Goal: Obtain resource: Obtain resource

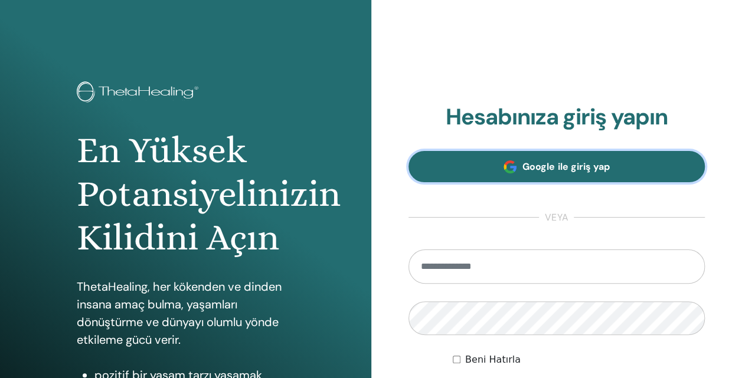
click at [527, 175] on link "Google ile giriş yap" at bounding box center [557, 166] width 297 height 31
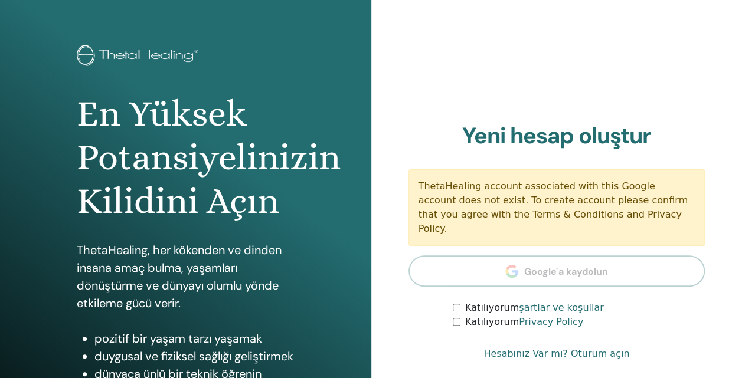
scroll to position [118, 0]
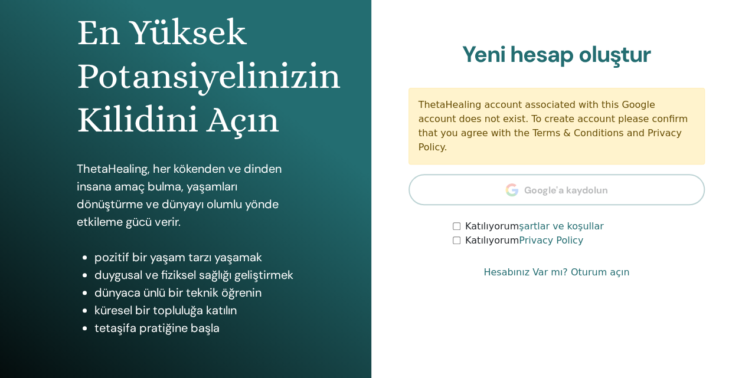
click at [455, 241] on div "Hesabınıza giriş yapın Google ile giriş yap veya Beni Hatırla Giriş Yap Yeni he…" at bounding box center [557, 165] width 297 height 249
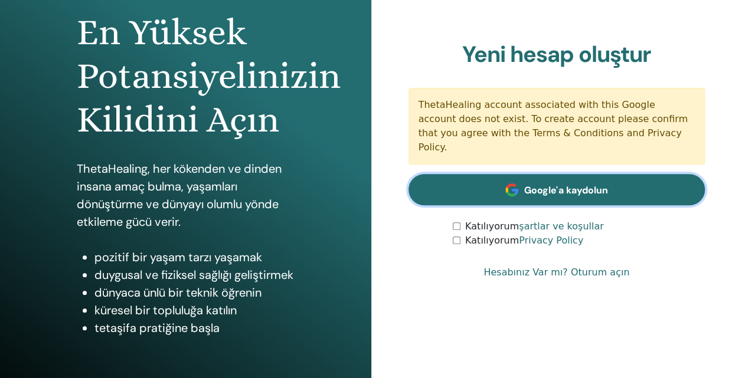
click at [593, 192] on link "Google'a kaydolun" at bounding box center [557, 189] width 297 height 31
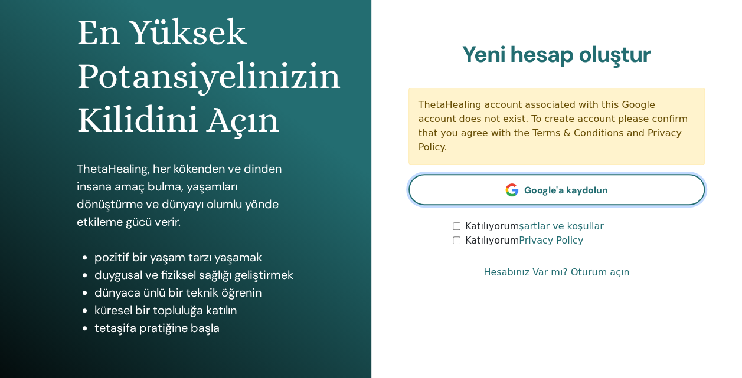
scroll to position [56, 0]
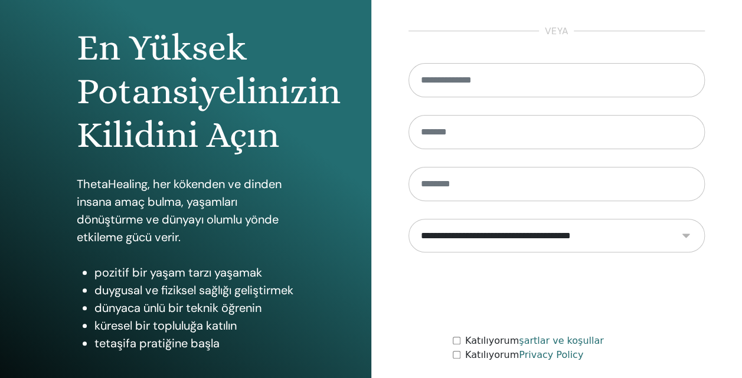
scroll to position [188, 0]
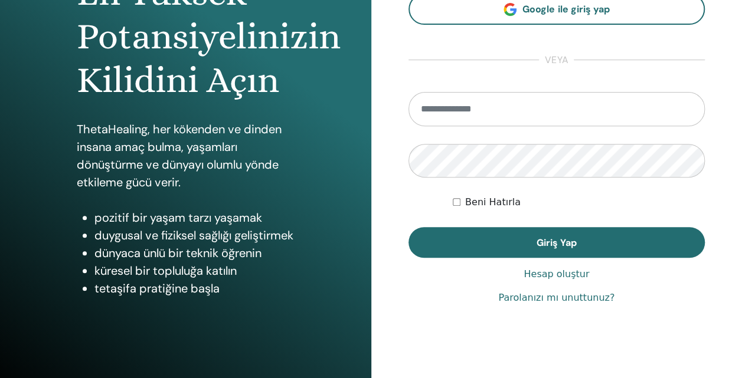
scroll to position [188, 0]
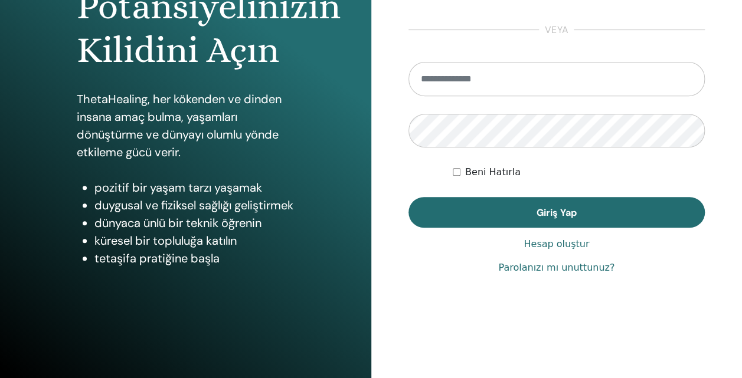
click at [544, 265] on link "Parolanızı mı unuttunuz?" at bounding box center [556, 268] width 116 height 14
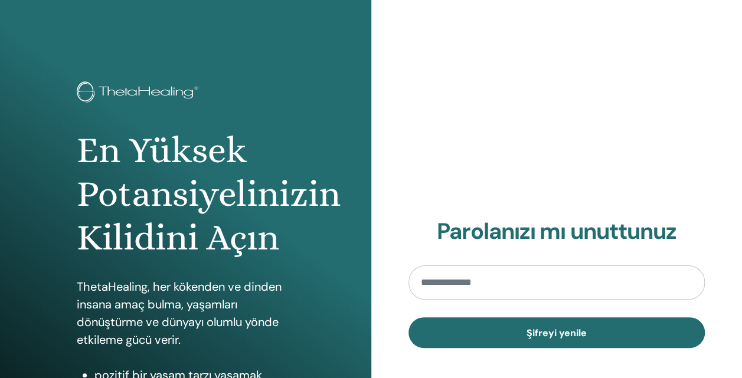
click at [499, 280] on input "email" at bounding box center [557, 283] width 297 height 34
type input "**********"
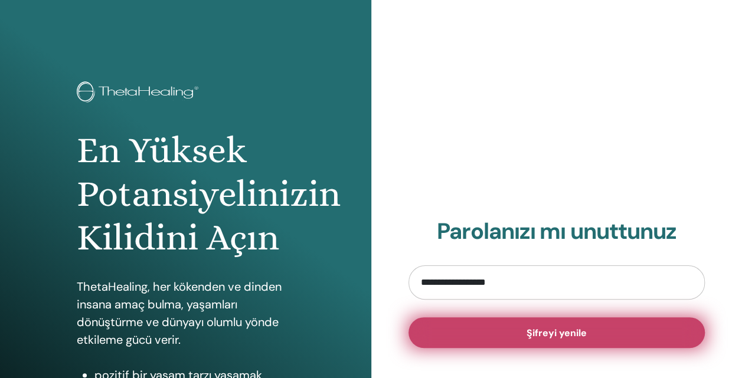
click at [517, 336] on button "Şifreyi yenile" at bounding box center [557, 333] width 297 height 31
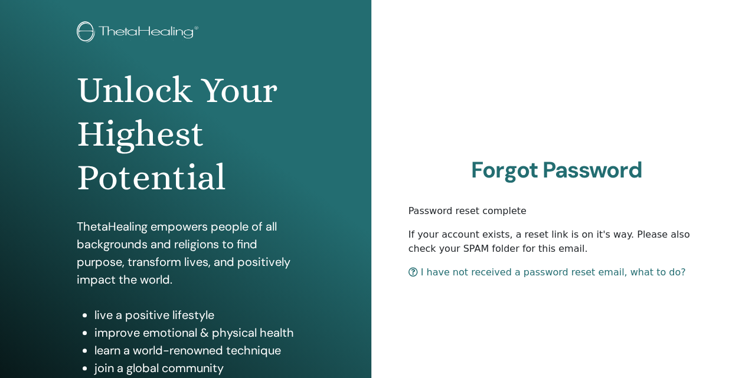
scroll to position [118, 0]
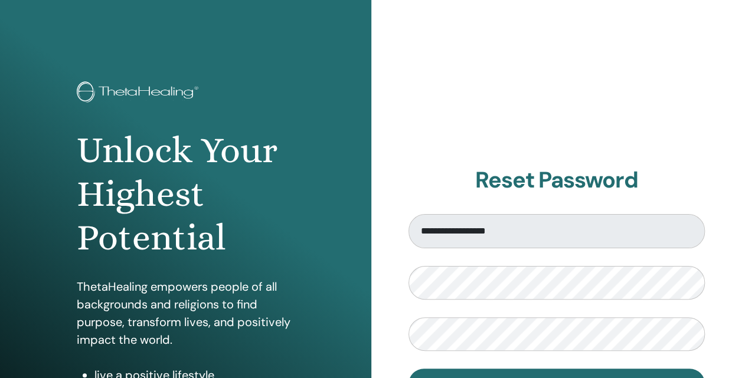
click at [442, 352] on form "**********" at bounding box center [557, 307] width 297 height 186
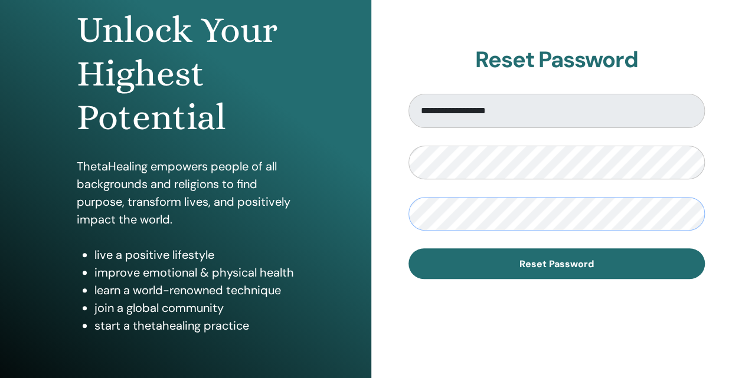
scroll to position [188, 0]
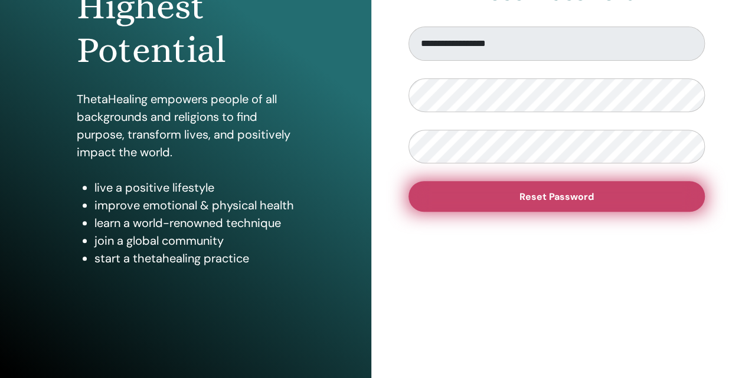
click at [528, 204] on button "Reset Password" at bounding box center [557, 196] width 297 height 31
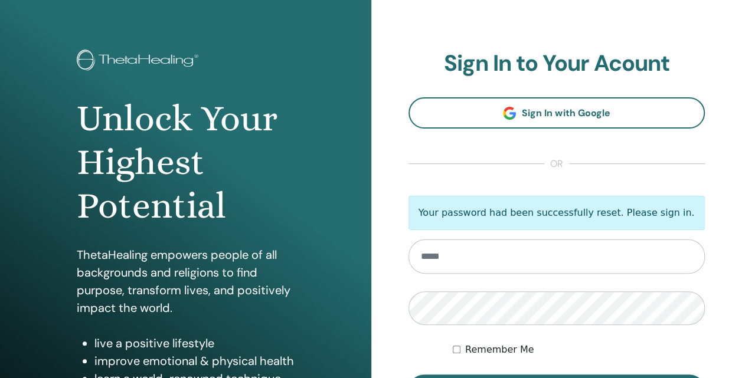
scroll to position [59, 0]
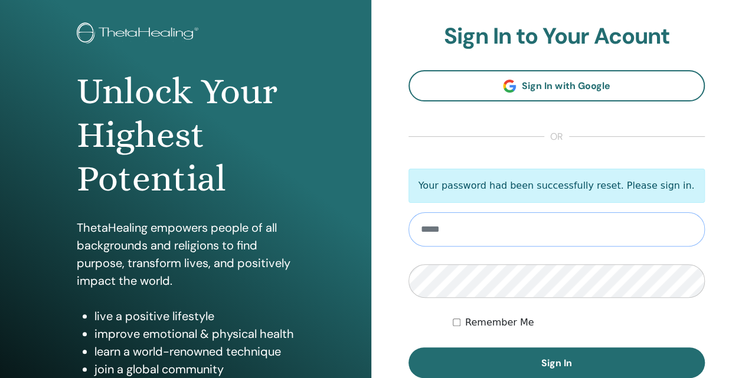
type input "**********"
click at [495, 331] on form "**********" at bounding box center [557, 274] width 297 height 210
click at [495, 326] on label "Remember Me" at bounding box center [499, 323] width 69 height 14
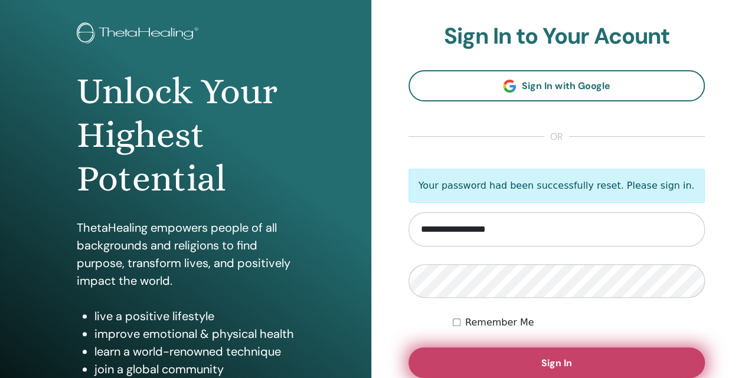
click at [499, 357] on button "Sign In" at bounding box center [557, 363] width 297 height 31
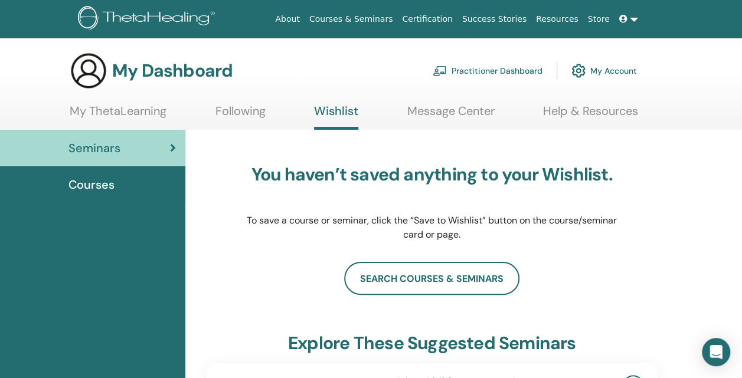
drag, startPoint x: 394, startPoint y: 203, endPoint x: 273, endPoint y: 272, distance: 139.9
click at [273, 272] on div "search courses & seminars" at bounding box center [432, 278] width 450 height 33
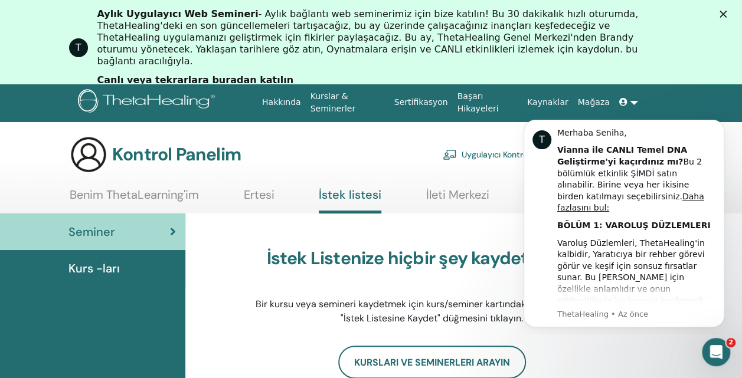
click at [227, 287] on div "İstek Listenize hiçbir şey kaydetmediniz. Bir kursu veya semineri kaydetmek içi…" at bounding box center [432, 287] width 450 height 118
click at [717, 123] on button "Bildirimi kapat" at bounding box center [720, 123] width 15 height 15
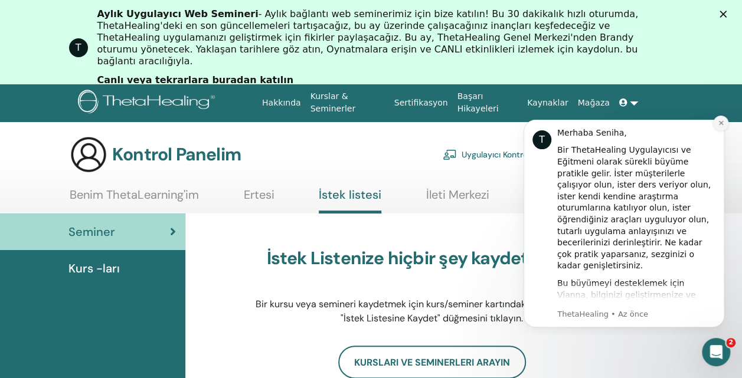
click at [721, 120] on icon "Bildirimi kapat" at bounding box center [721, 123] width 6 height 6
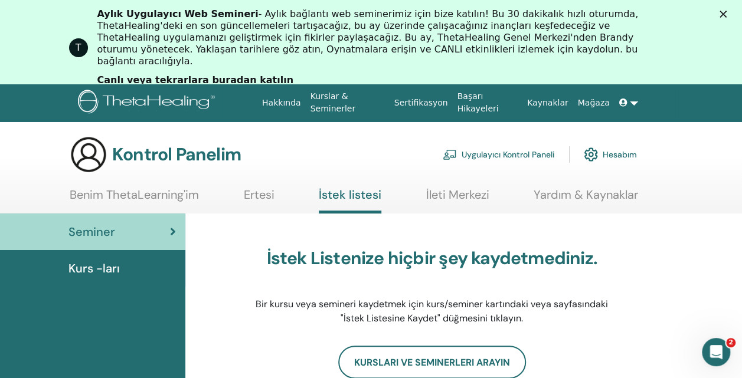
click at [434, 102] on link "Sertifikasyon" at bounding box center [421, 103] width 63 height 22
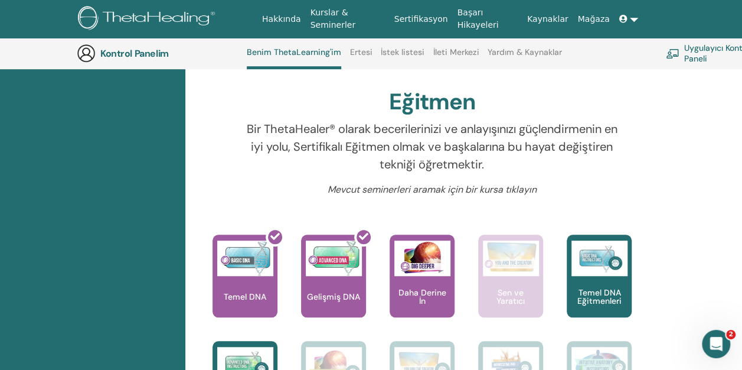
scroll to position [385, 0]
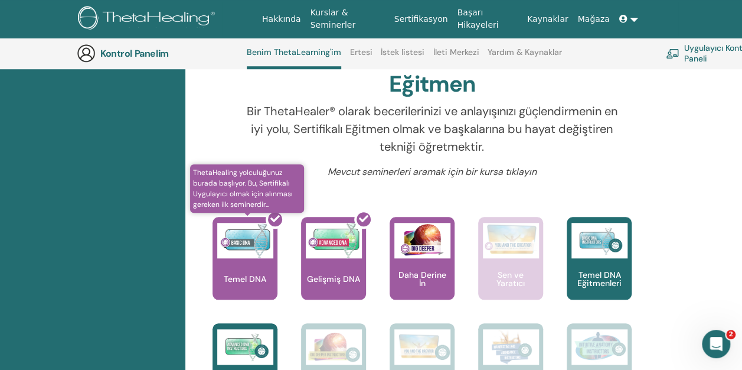
click at [244, 242] on div at bounding box center [252, 263] width 65 height 106
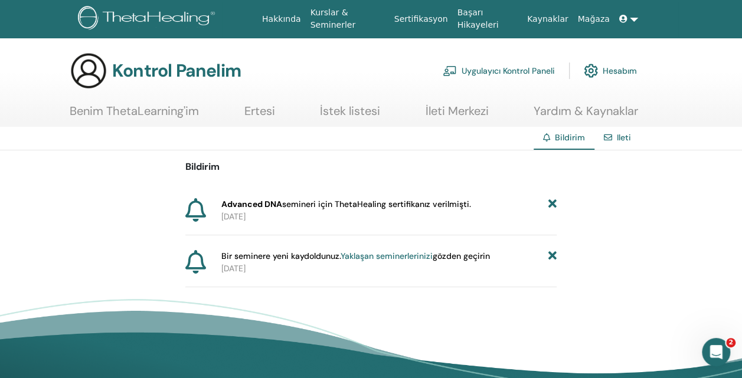
click at [338, 205] on span "Advanced DNA semineri için ThetaHealing sertifikanız verilmişti." at bounding box center [346, 204] width 250 height 12
click at [416, 201] on span "Advanced DNA semineri için ThetaHealing sertifikanız verilmişti." at bounding box center [346, 204] width 250 height 12
click at [307, 199] on span "Advanced DNA semineri için ThetaHealing sertifikanız verilmişti." at bounding box center [346, 204] width 250 height 12
click at [280, 197] on div "Bildirim Advanced DNA semineri için ThetaHealing sertifikanız verilmişti. 2023-…" at bounding box center [370, 219] width 371 height 137
click at [553, 201] on icon at bounding box center [552, 204] width 8 height 12
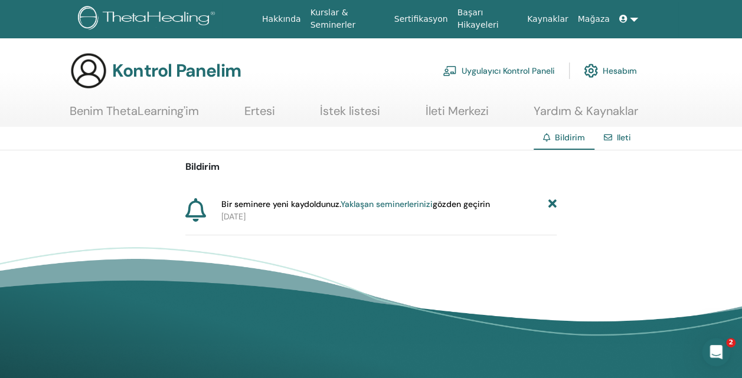
click at [551, 202] on icon at bounding box center [552, 204] width 8 height 12
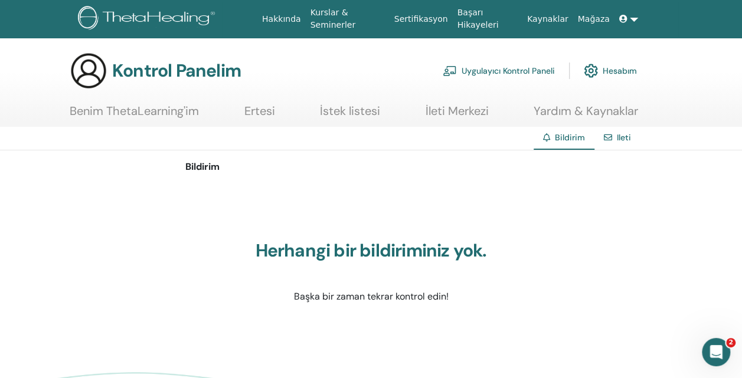
click at [632, 25] on link at bounding box center [629, 19] width 28 height 22
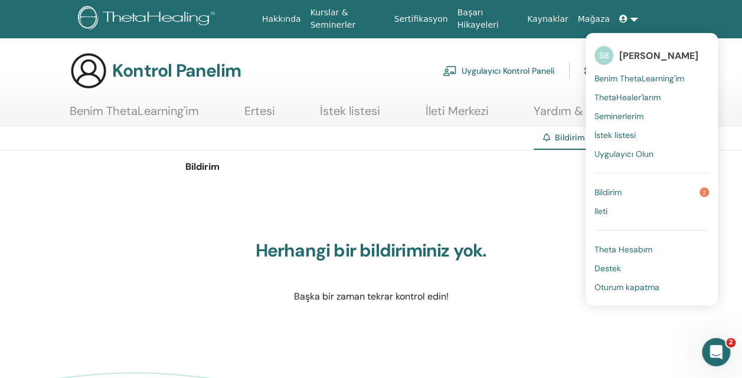
click at [618, 253] on span "Theta Hesabım" at bounding box center [623, 249] width 58 height 11
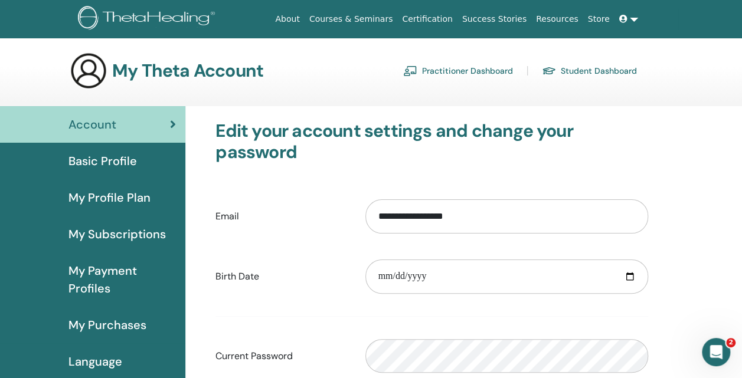
click at [593, 72] on link "Student Dashboard" at bounding box center [589, 70] width 95 height 19
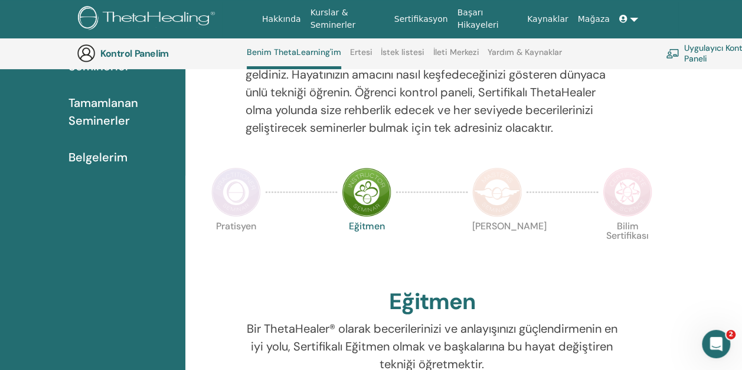
scroll to position [149, 0]
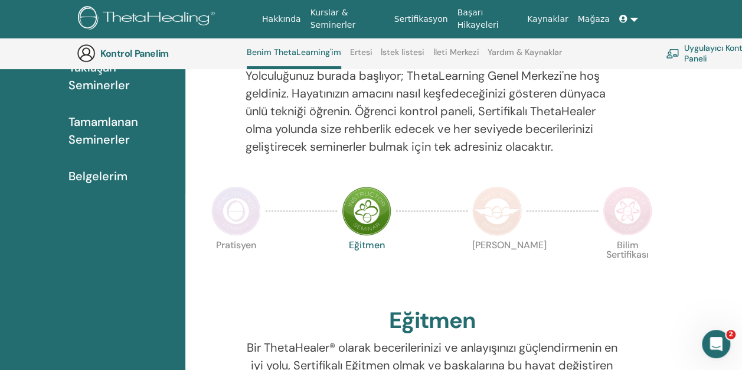
click at [123, 172] on span "Belgelerim" at bounding box center [97, 176] width 59 height 18
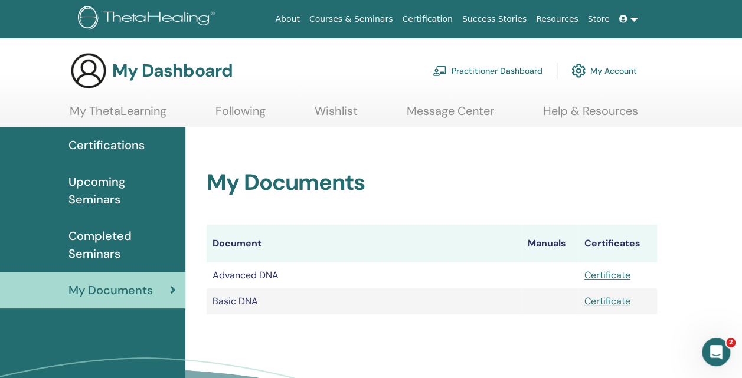
scroll to position [59, 0]
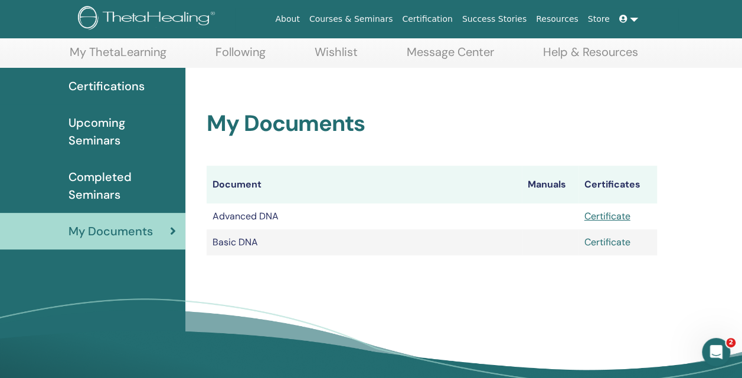
click at [620, 241] on link "Certificate" at bounding box center [607, 242] width 46 height 12
click at [613, 214] on link "Certificate" at bounding box center [607, 216] width 46 height 12
